Goal: Check status: Check status

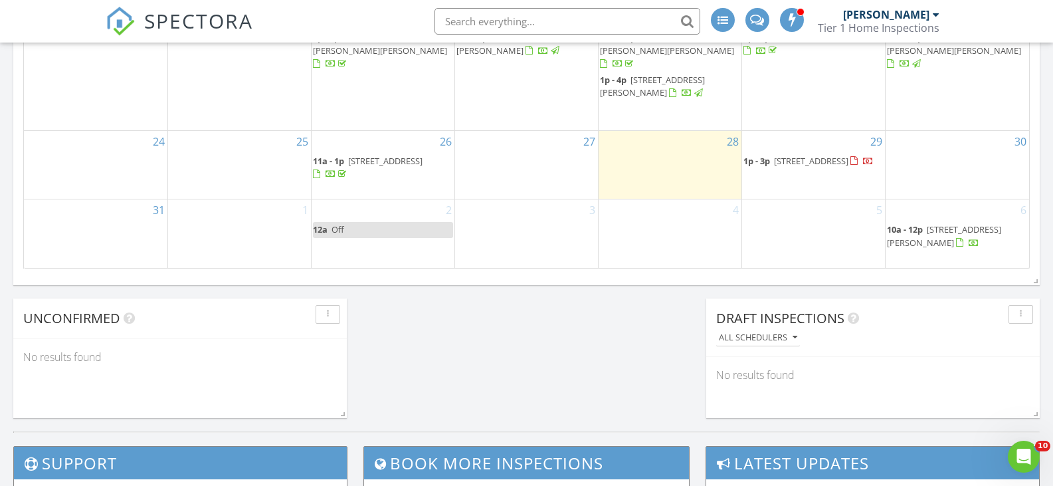
scroll to position [964, 0]
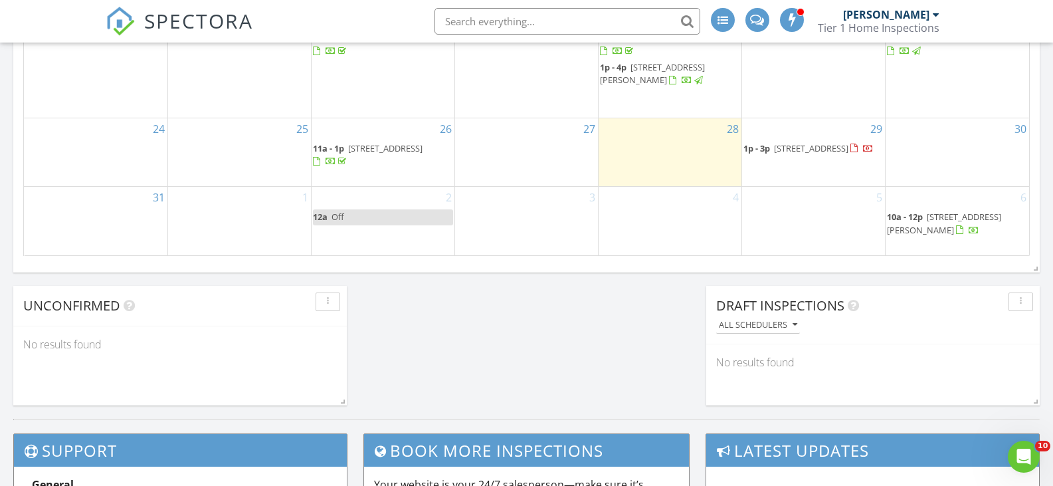
click at [816, 142] on span "5136 Fireweed Ct, Dallas 28034" at bounding box center [811, 148] width 74 height 12
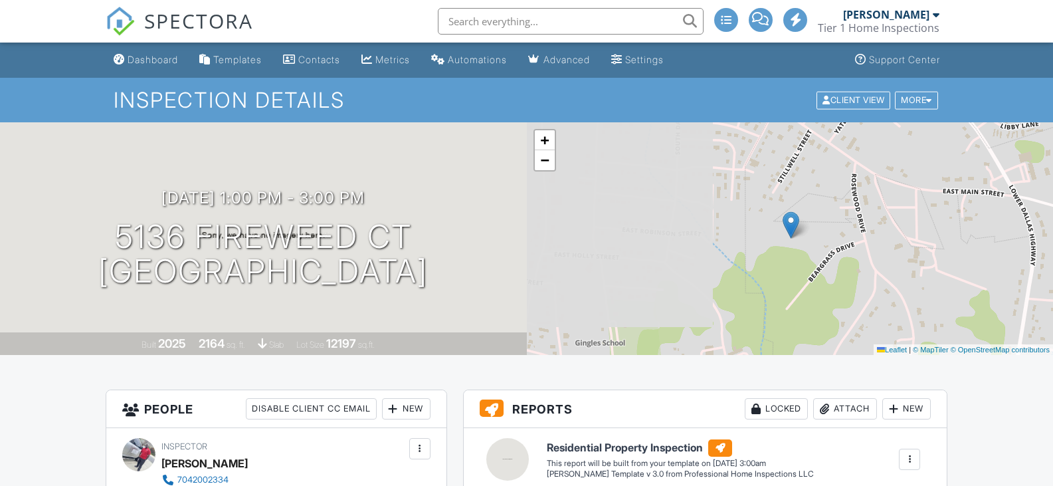
click at [235, 189] on h3 "[DATE] 1:00 pm - 3:00 pm" at bounding box center [263, 198] width 203 height 18
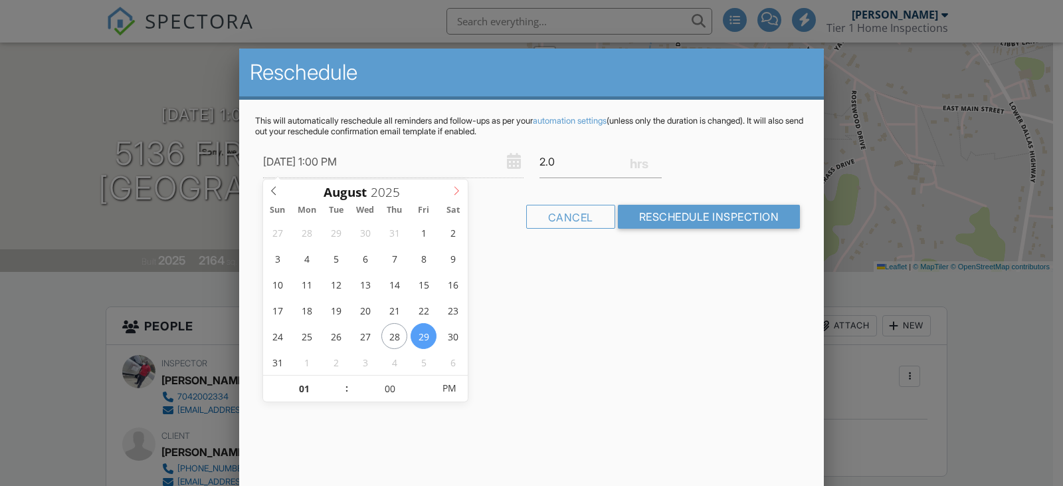
click at [455, 188] on icon at bounding box center [456, 190] width 9 height 9
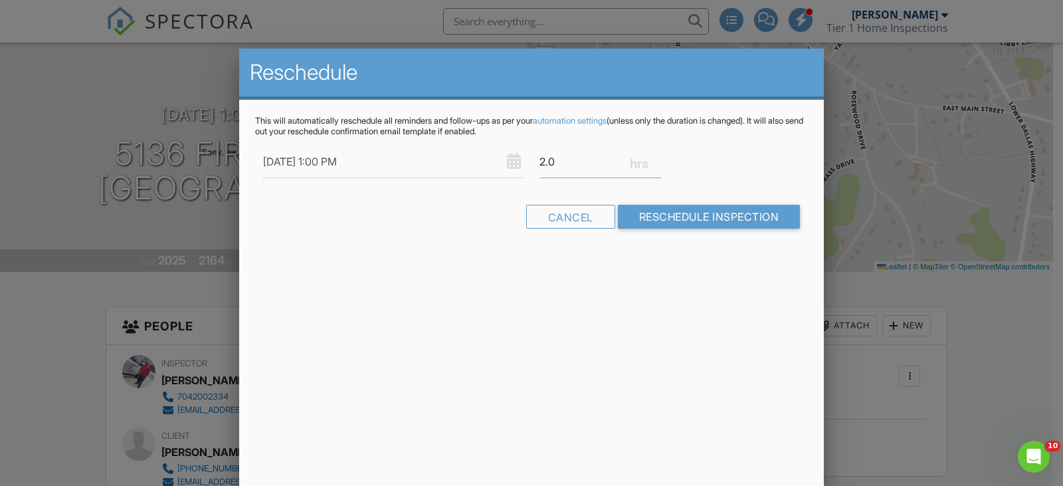
click at [983, 16] on div at bounding box center [531, 237] width 1063 height 607
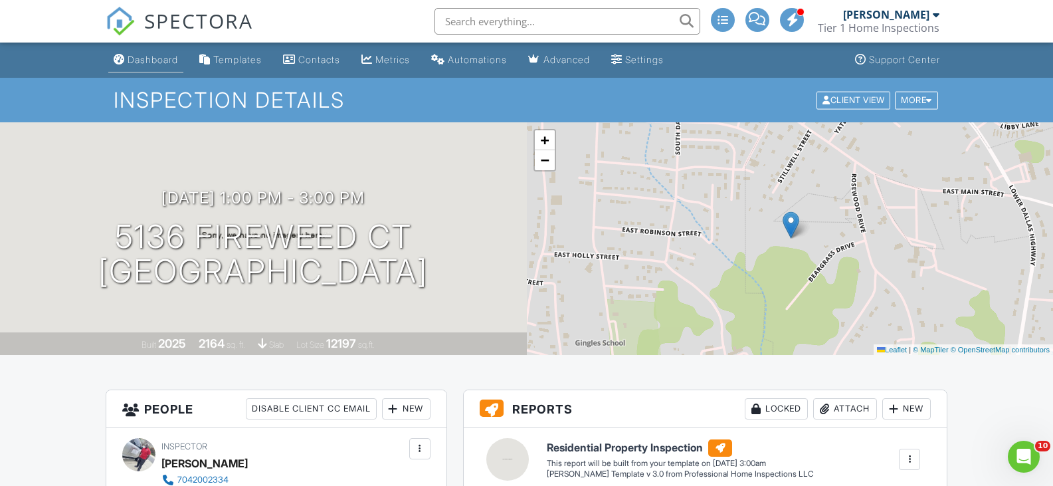
click at [154, 62] on div "Dashboard" at bounding box center [153, 59] width 51 height 11
